Goal: Task Accomplishment & Management: Manage account settings

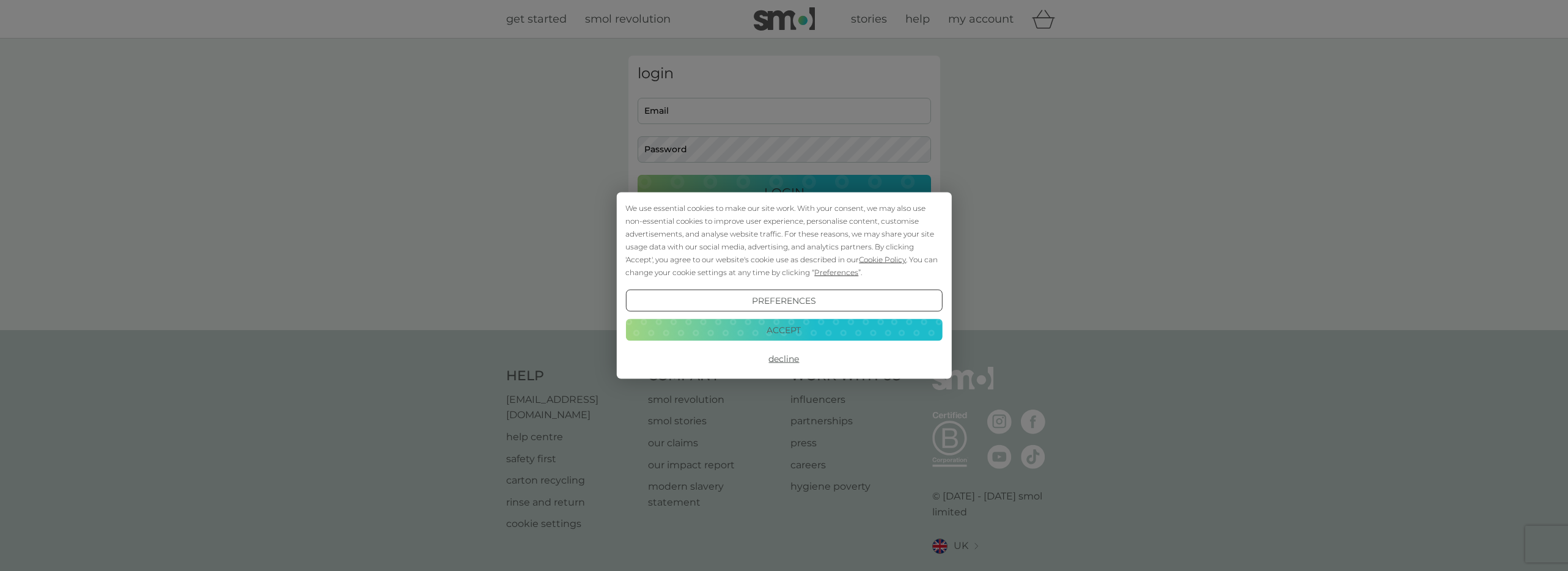
click at [808, 326] on button "Accept" at bounding box center [784, 330] width 316 height 22
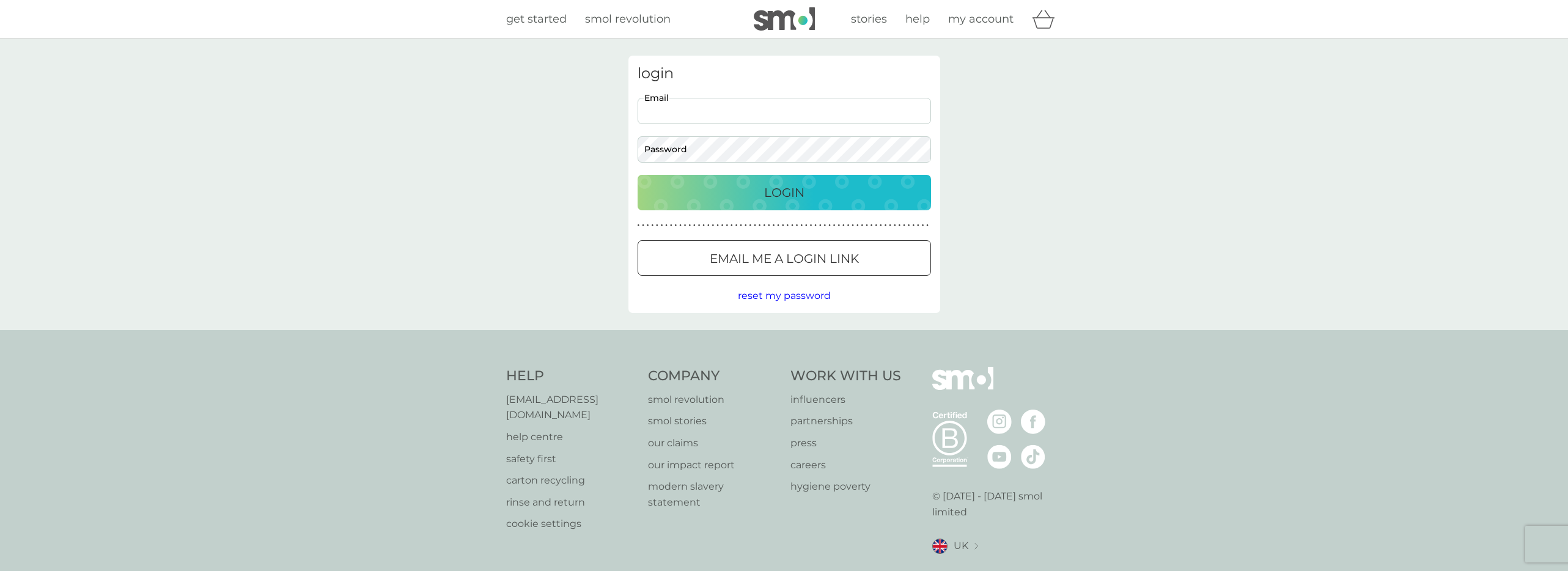
click at [819, 112] on input "Email" at bounding box center [784, 111] width 293 height 26
click at [729, 104] on input "mattjacobmason@gmail.com" at bounding box center [784, 111] width 293 height 26
click at [570, 181] on div "login mattjacobmason@gmail.com Email Password Login ● ● ● ● ● ● ● ● ● ● ● ● ● ●…" at bounding box center [784, 184] width 1568 height 292
drag, startPoint x: 788, startPoint y: 114, endPoint x: 627, endPoint y: 114, distance: 161.0
click at [628, 114] on div "login mattjacobmason@gmail.com Email Password Login ● ● ● ● ● ● ● ● ● ● ● ● ● ●…" at bounding box center [784, 184] width 312 height 258
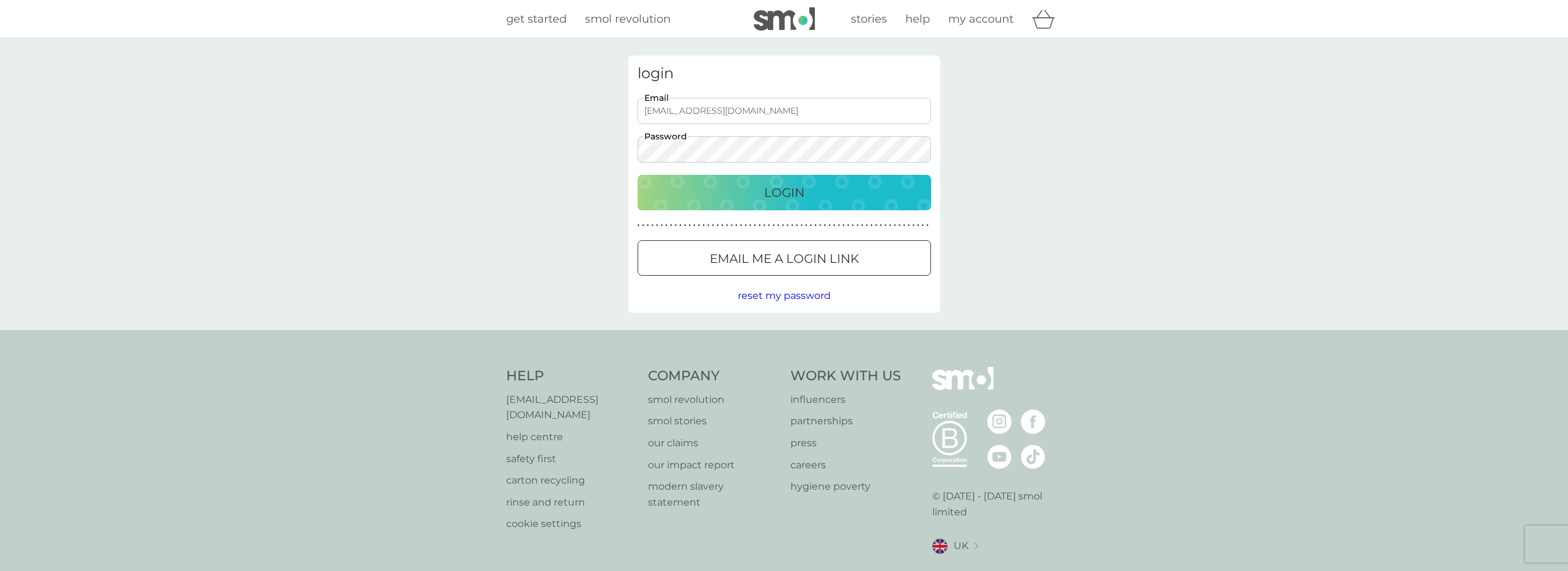
click at [638, 175] on button "Login" at bounding box center [784, 193] width 293 height 36
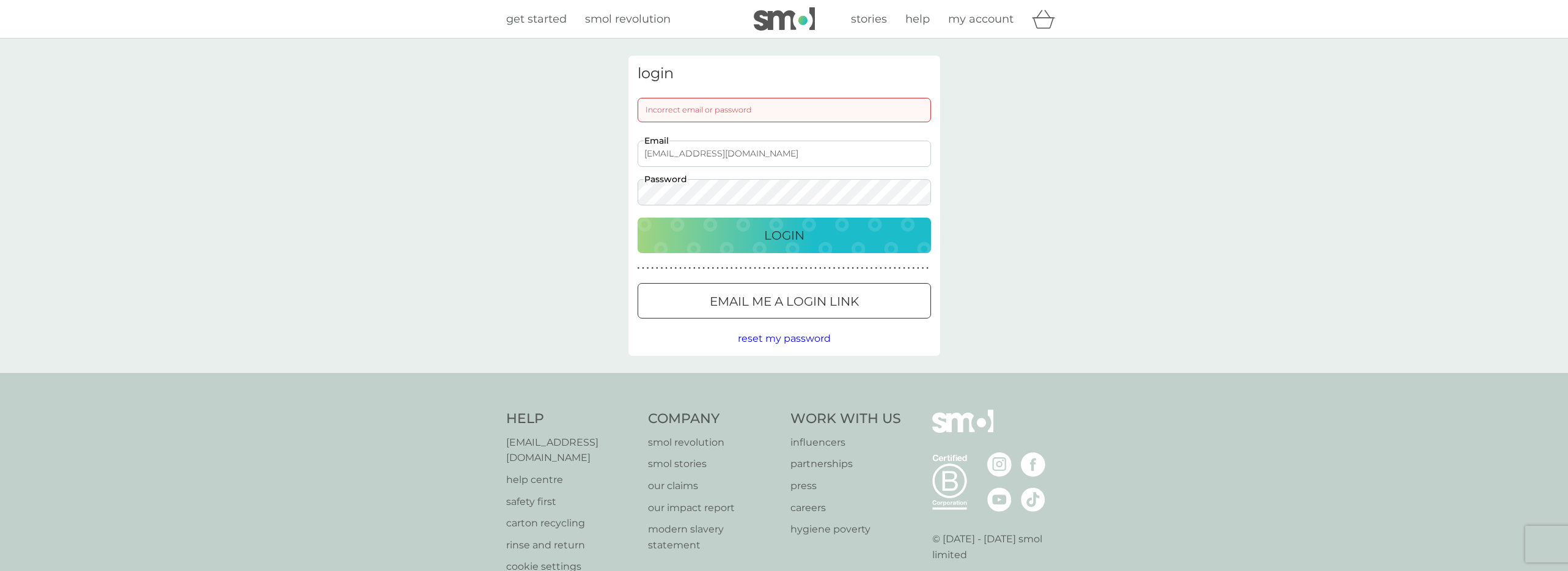
click at [804, 146] on input "sales@bearandkoala.co.uk" at bounding box center [784, 154] width 293 height 26
paste input "19.764"
type input "mattjacobmason@gmail.com"
click at [638, 218] on button "Login" at bounding box center [784, 236] width 293 height 36
click at [782, 295] on p "Email me a login link" at bounding box center [784, 302] width 149 height 20
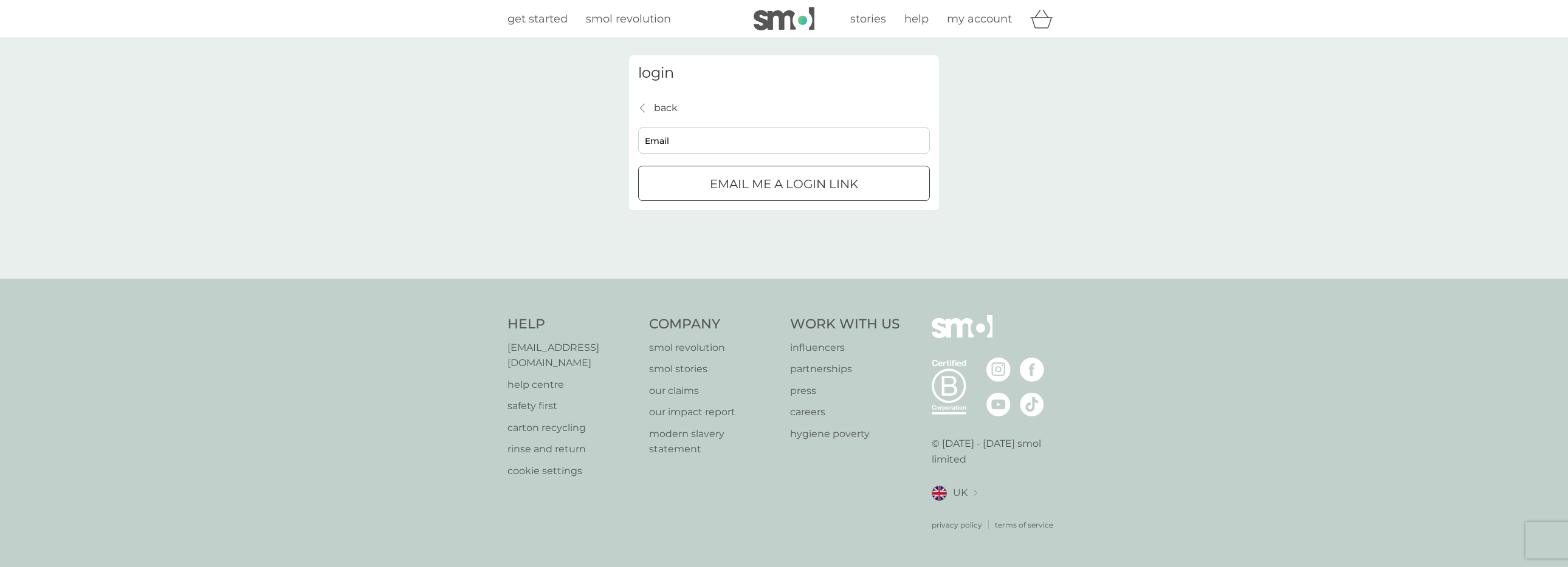
click at [713, 158] on div "back back Email Email me a login link" at bounding box center [784, 150] width 292 height 101
click at [718, 143] on input "Email" at bounding box center [784, 140] width 292 height 26
type input "sales@bearandkoala.co.uk"
click button "Email me a login link" at bounding box center [784, 184] width 292 height 35
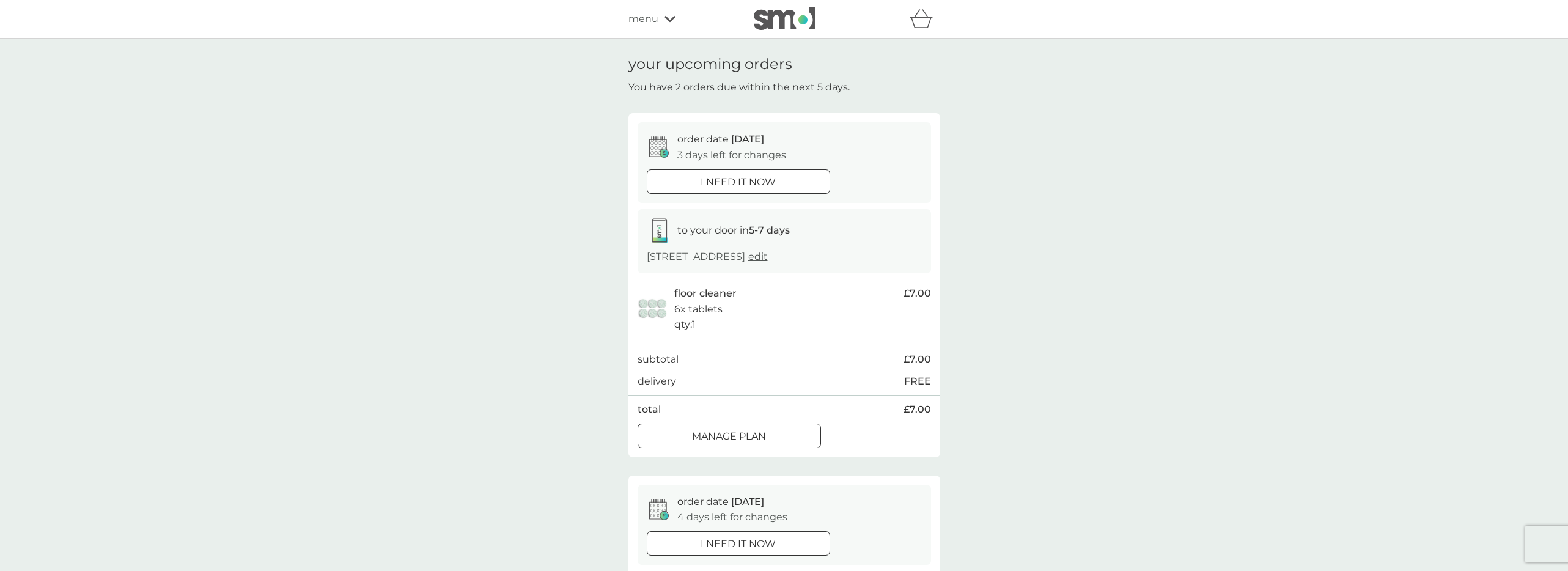
click at [740, 440] on div at bounding box center [729, 436] width 44 height 13
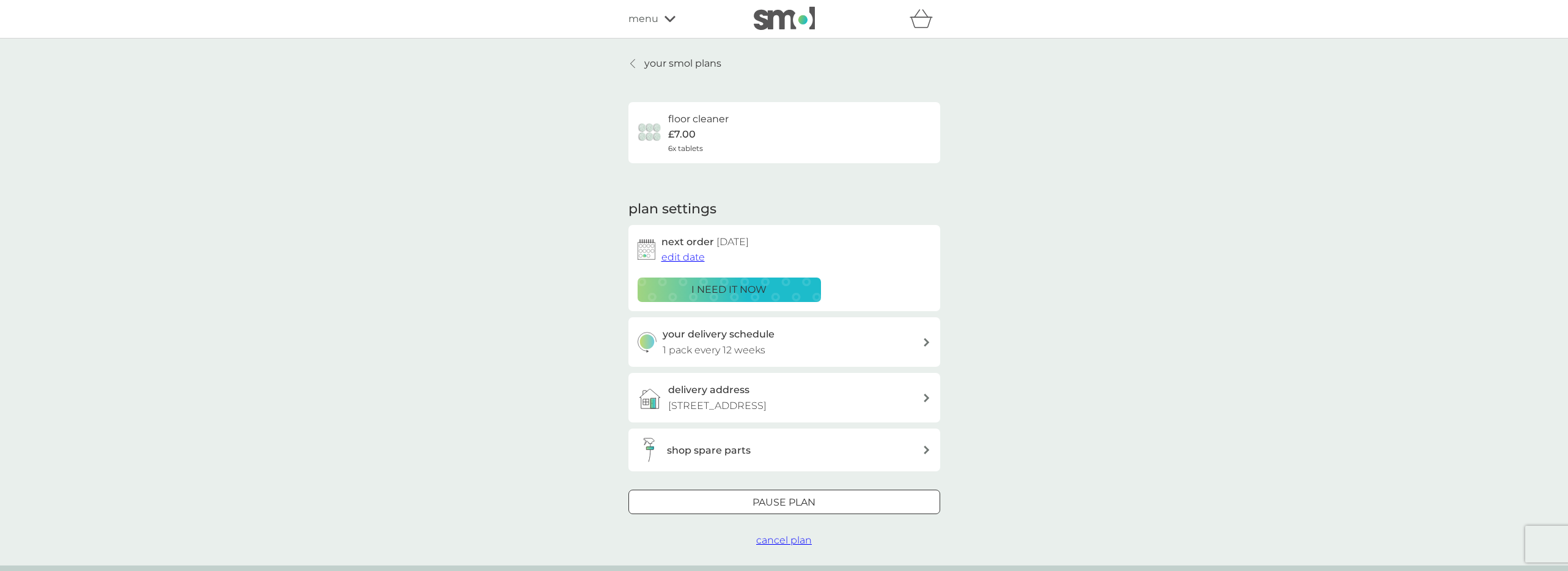
click at [682, 256] on span "edit date" at bounding box center [682, 257] width 43 height 12
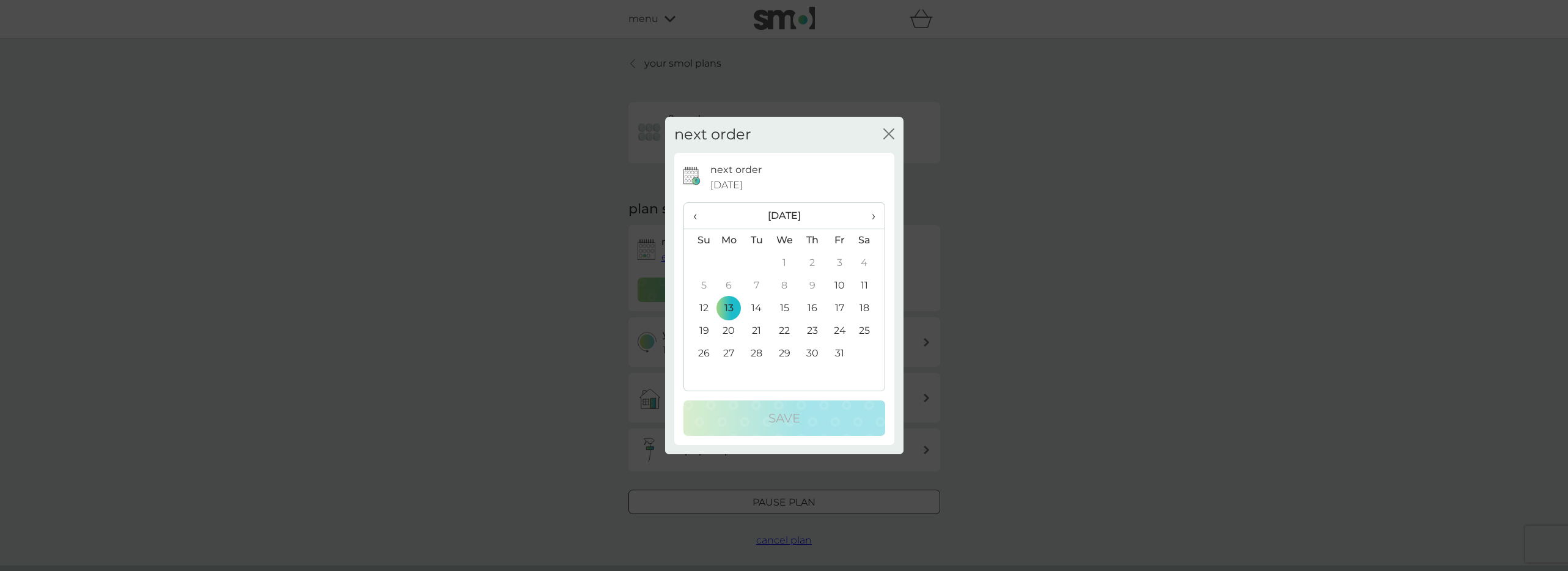
click at [729, 356] on td "27" at bounding box center [729, 354] width 28 height 23
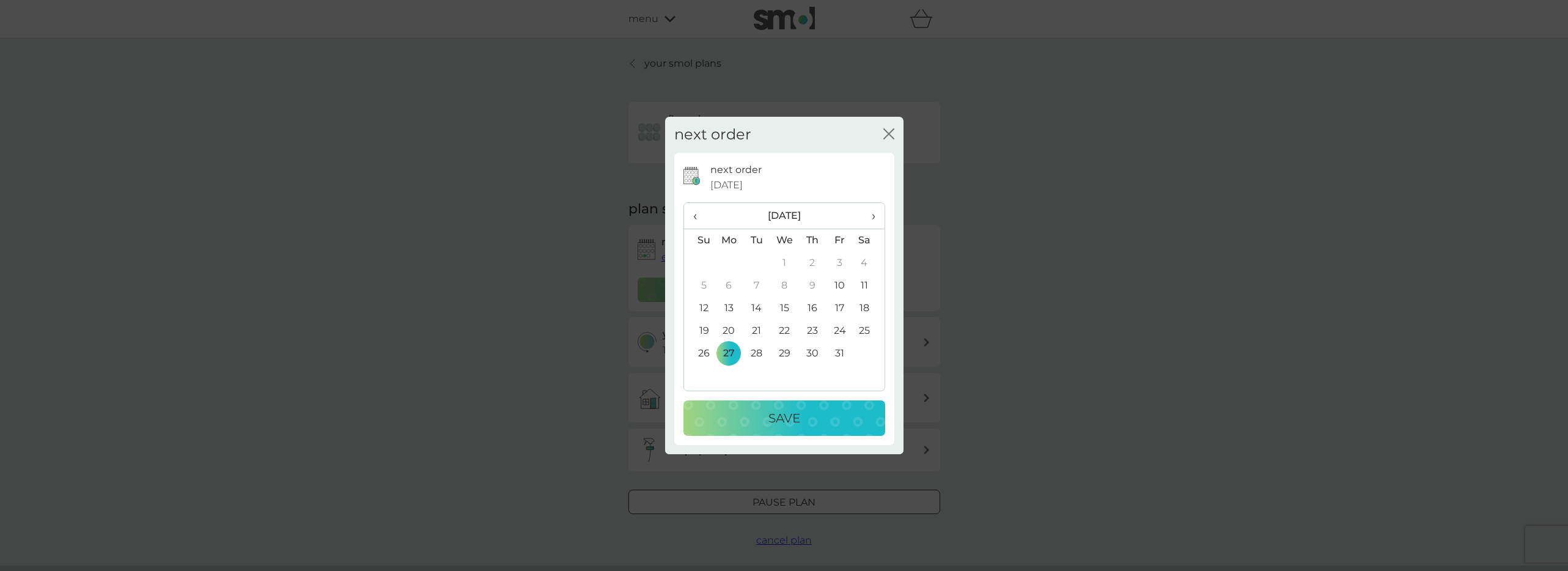
click at [740, 430] on button "Save" at bounding box center [784, 418] width 201 height 36
